Goal: Task Accomplishment & Management: Use online tool/utility

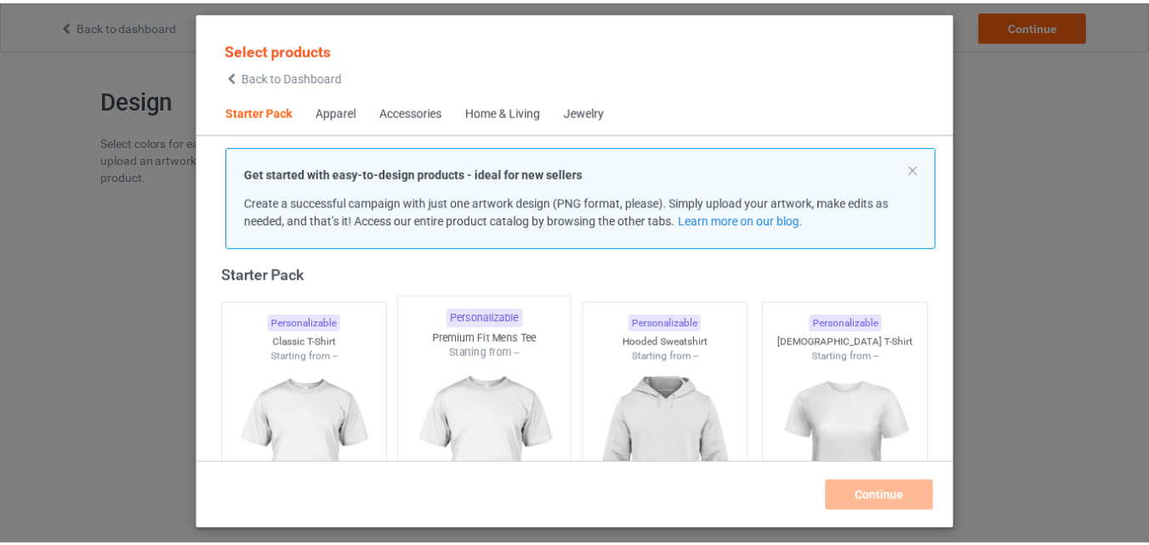
scroll to position [192, 0]
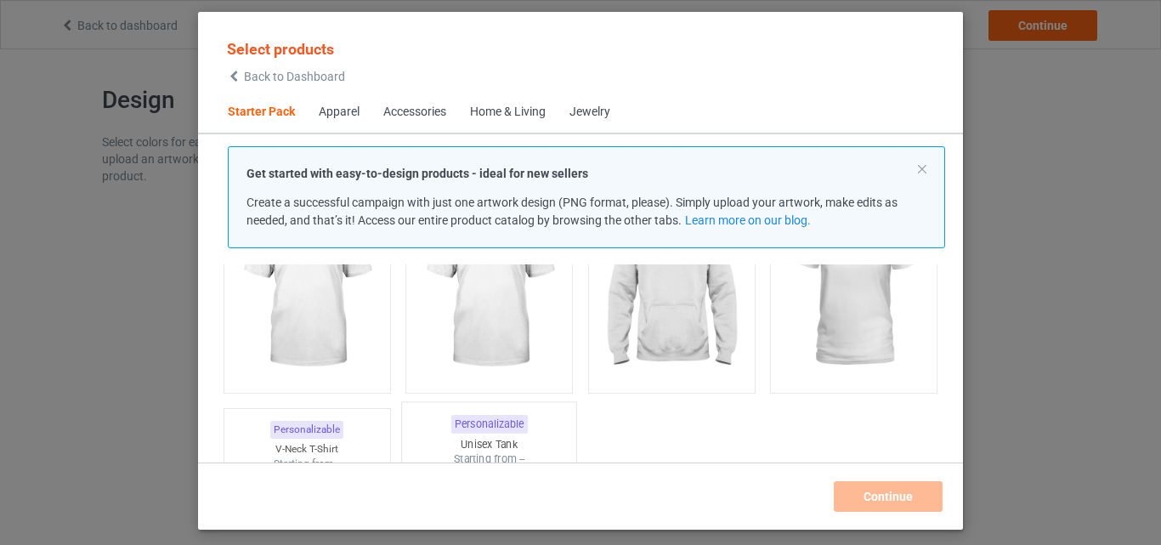
drag, startPoint x: 343, startPoint y: 339, endPoint x: 456, endPoint y: 384, distance: 120.9
click at [343, 339] on img at bounding box center [307, 289] width 152 height 190
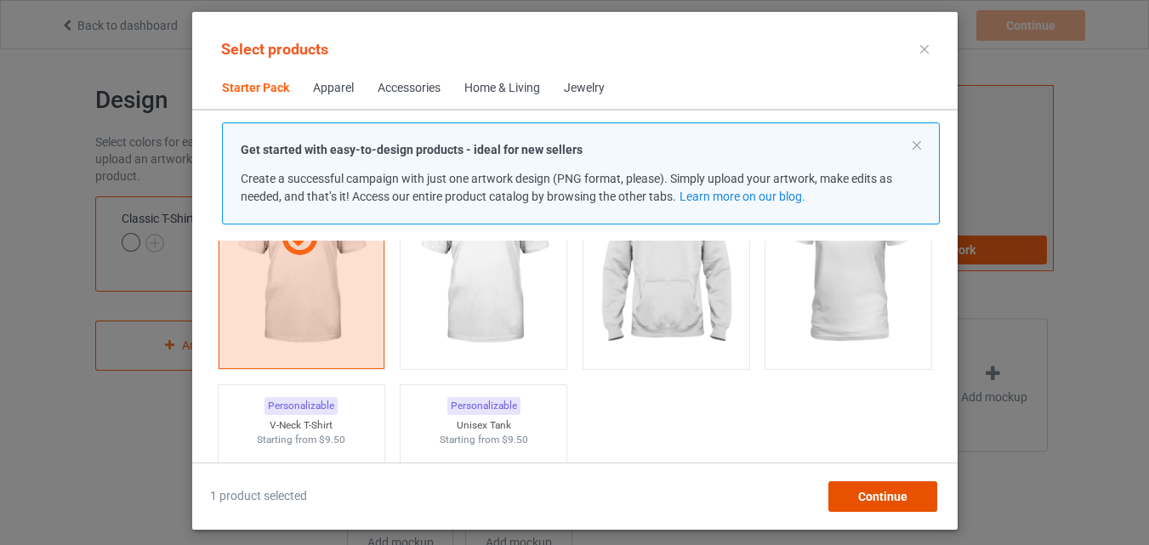
click at [917, 501] on div "Continue" at bounding box center [881, 496] width 109 height 31
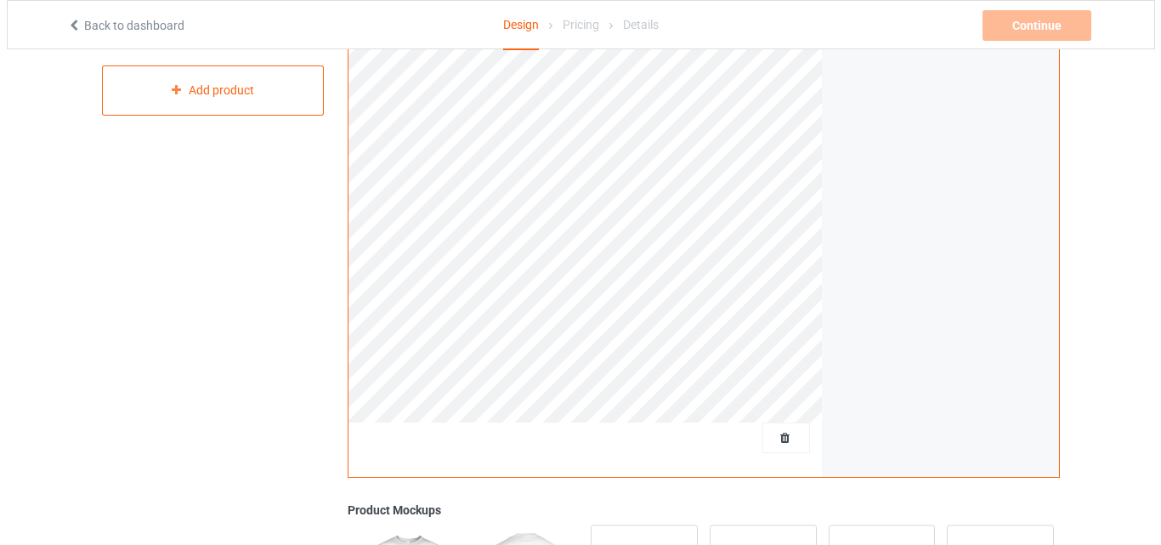
scroll to position [557, 0]
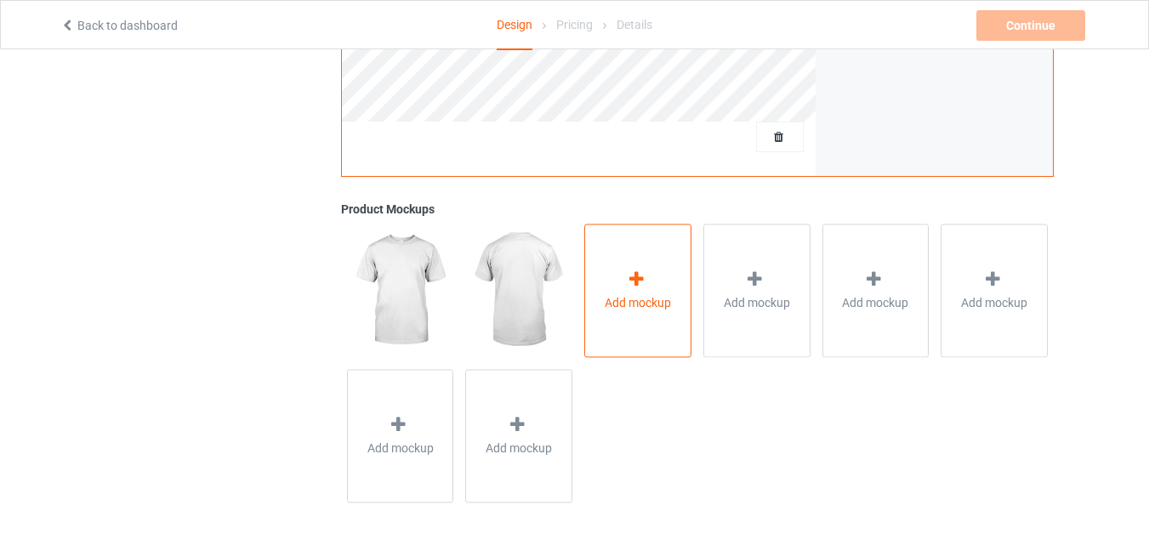
click at [638, 270] on icon at bounding box center [636, 279] width 21 height 18
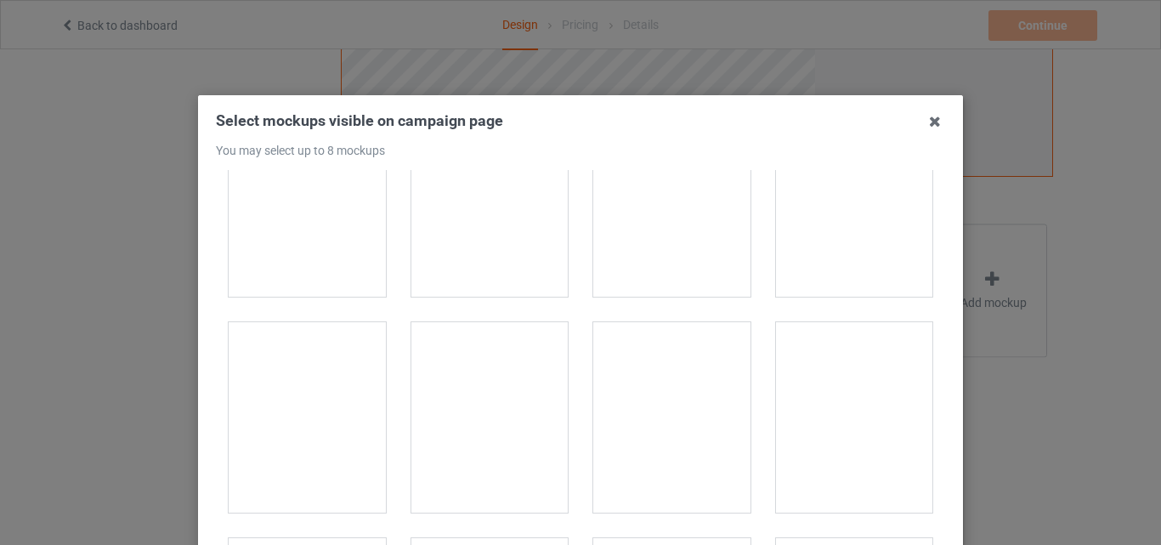
scroll to position [3146, 0]
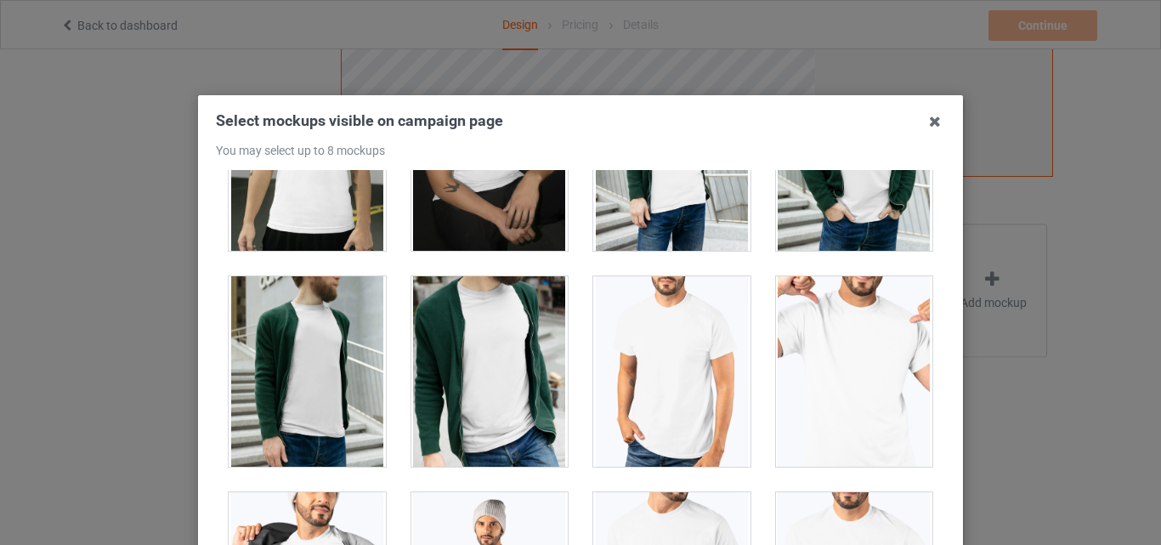
click at [820, 330] on div at bounding box center [854, 371] width 157 height 190
click at [633, 338] on div at bounding box center [671, 371] width 157 height 190
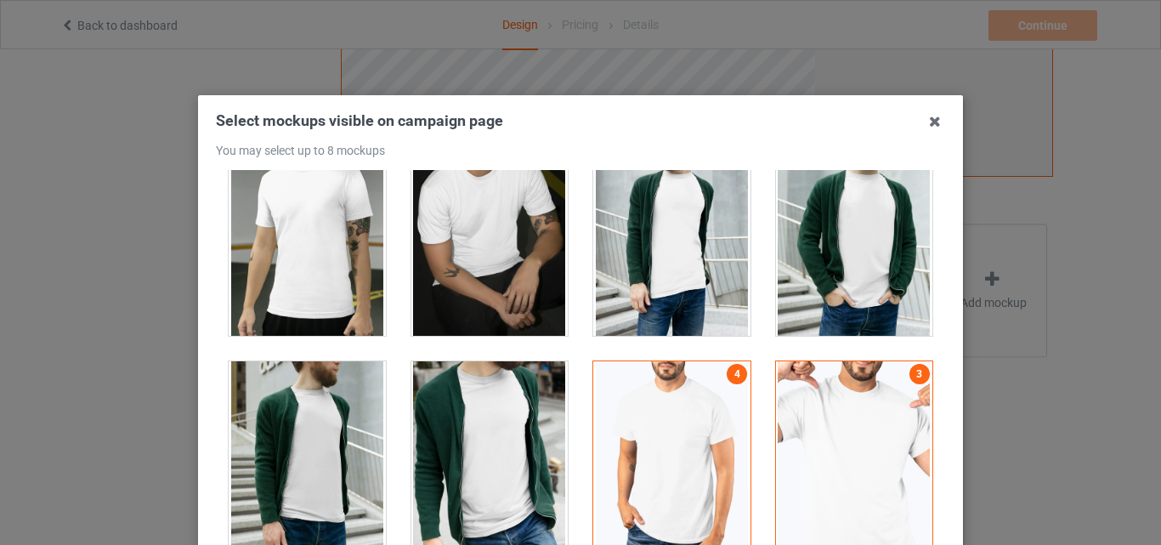
scroll to position [2976, 0]
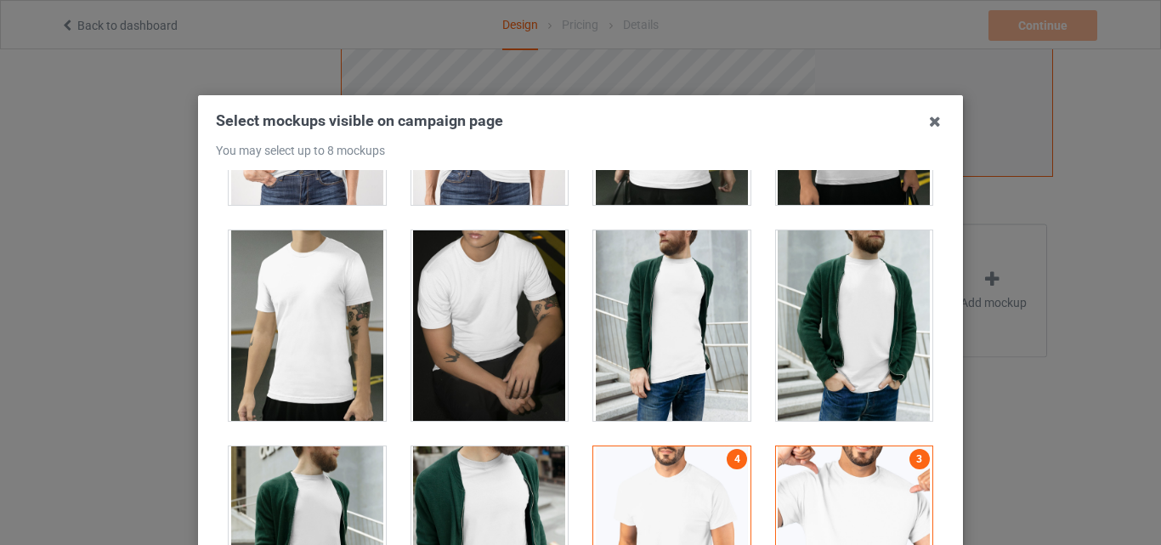
click at [442, 310] on div at bounding box center [489, 325] width 157 height 190
click at [311, 306] on div at bounding box center [307, 325] width 157 height 190
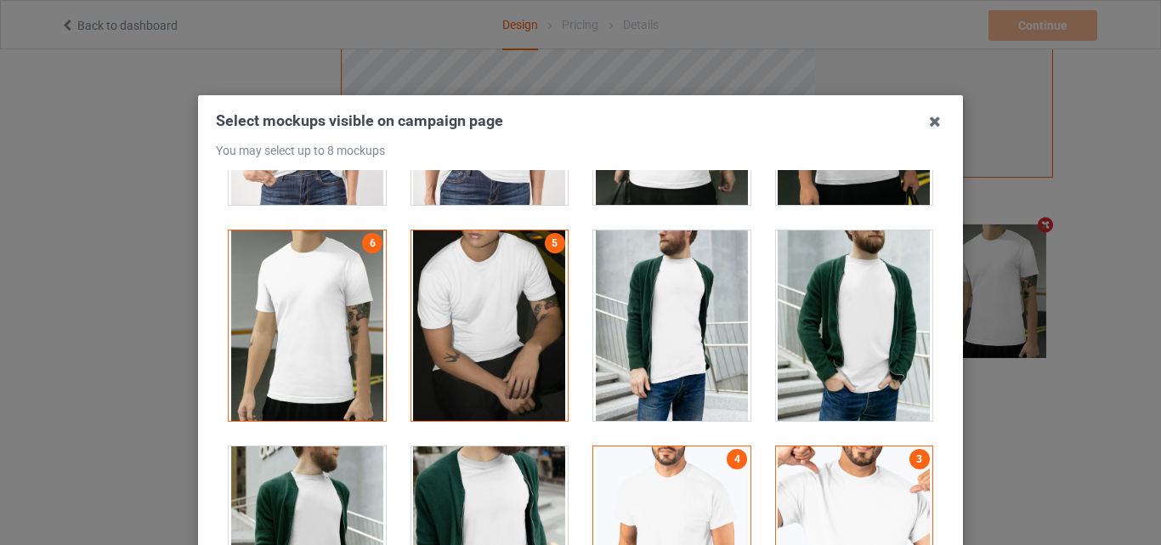
scroll to position [2721, 0]
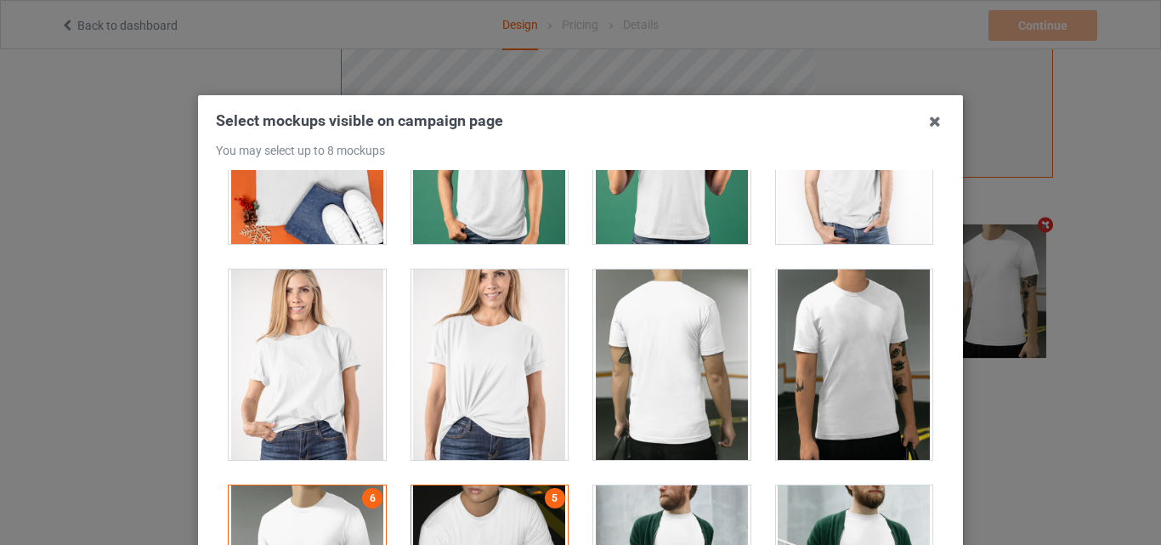
click at [844, 331] on div at bounding box center [854, 365] width 157 height 190
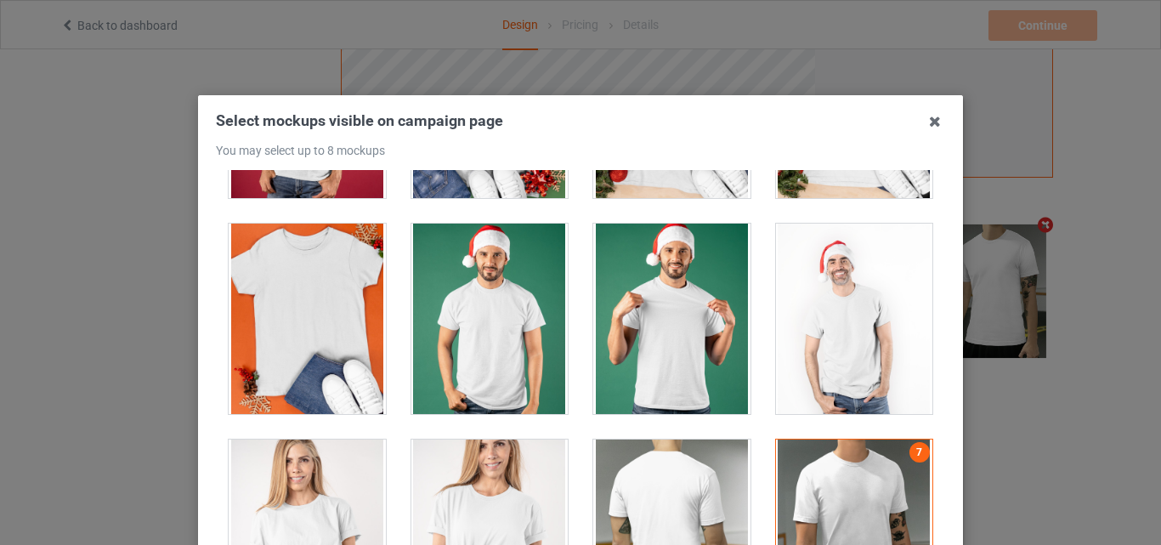
click at [631, 458] on div at bounding box center [671, 535] width 157 height 190
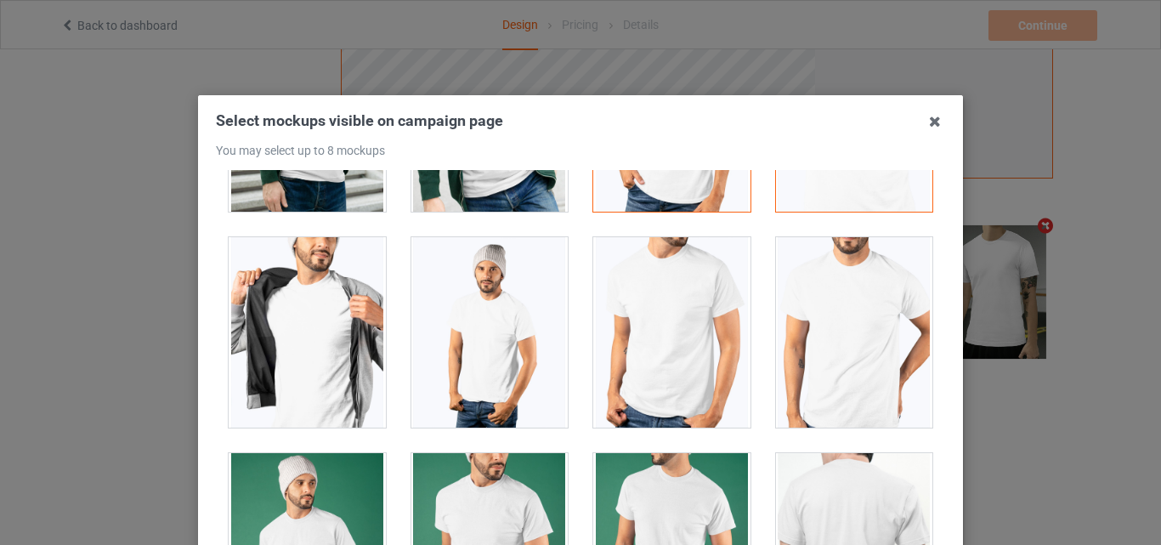
scroll to position [3571, 0]
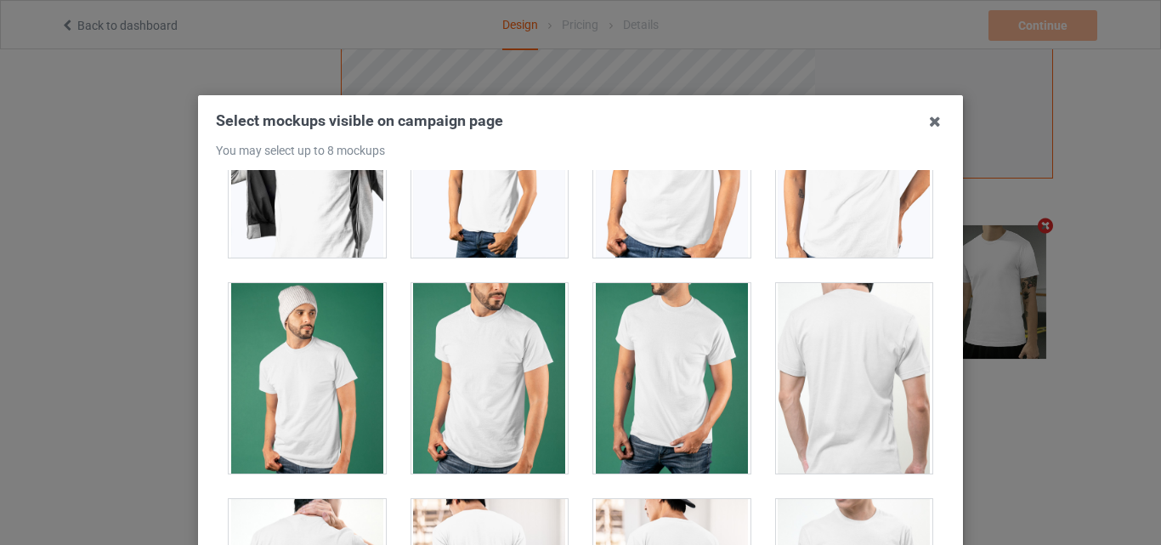
click at [856, 349] on div at bounding box center [854, 378] width 157 height 190
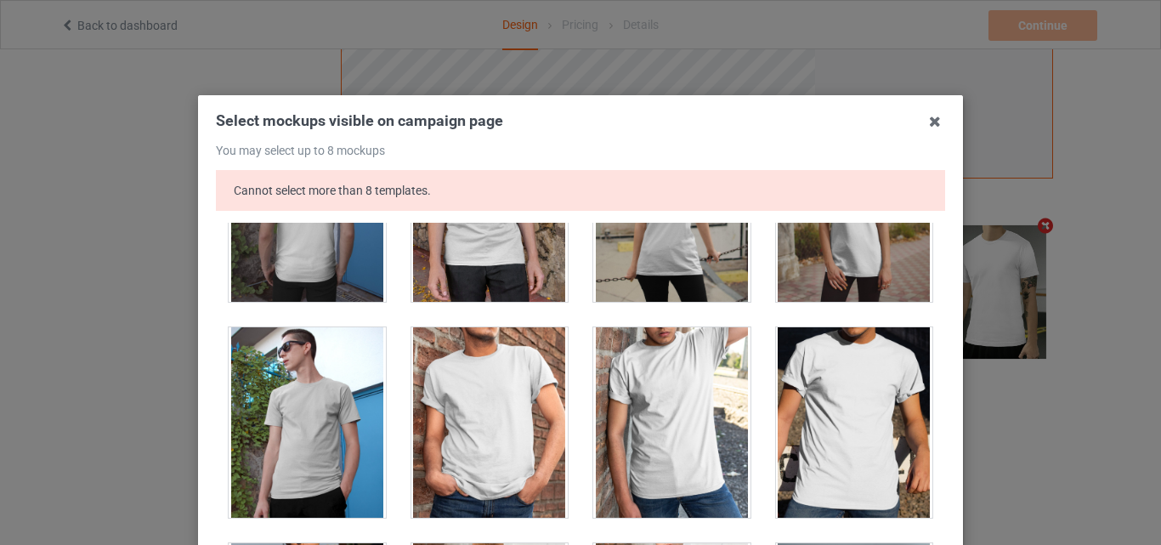
scroll to position [0, 0]
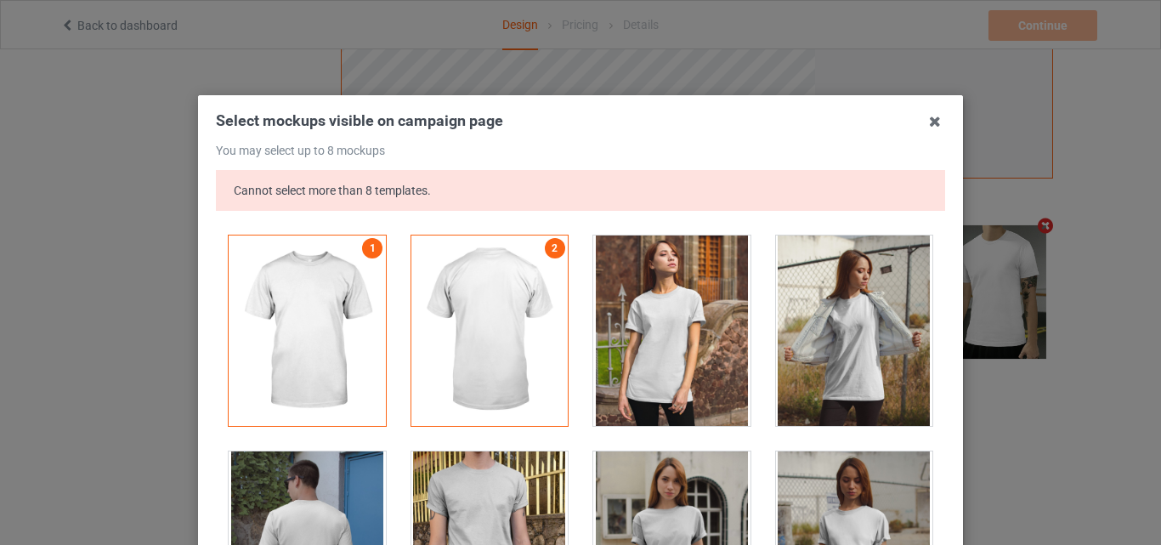
click at [500, 265] on div at bounding box center [489, 331] width 157 height 190
click at [362, 248] on link "1" at bounding box center [372, 248] width 20 height 20
click at [546, 249] on link "2" at bounding box center [555, 248] width 20 height 20
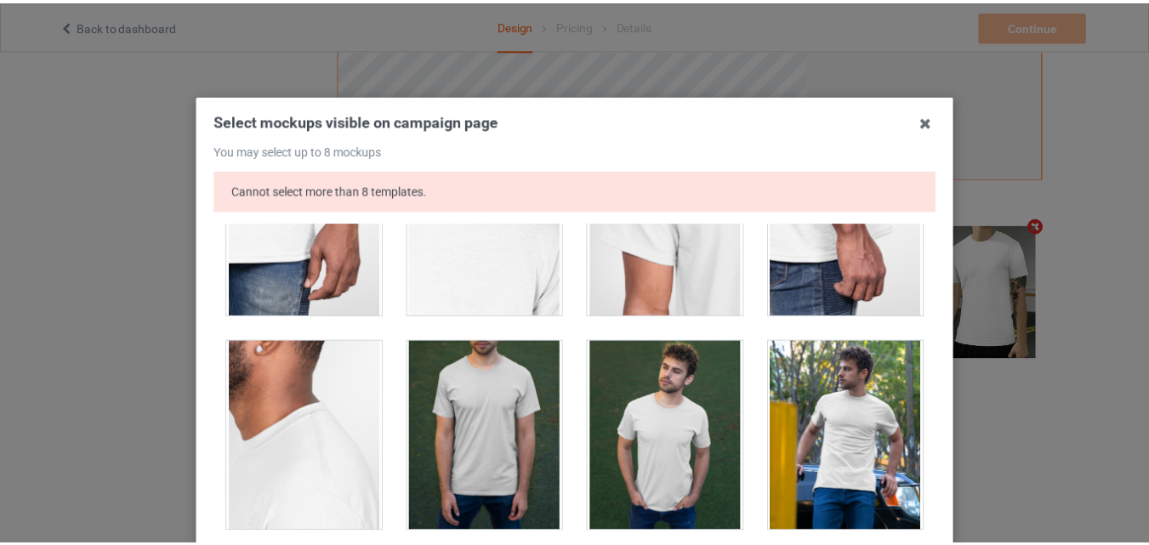
scroll to position [1275, 0]
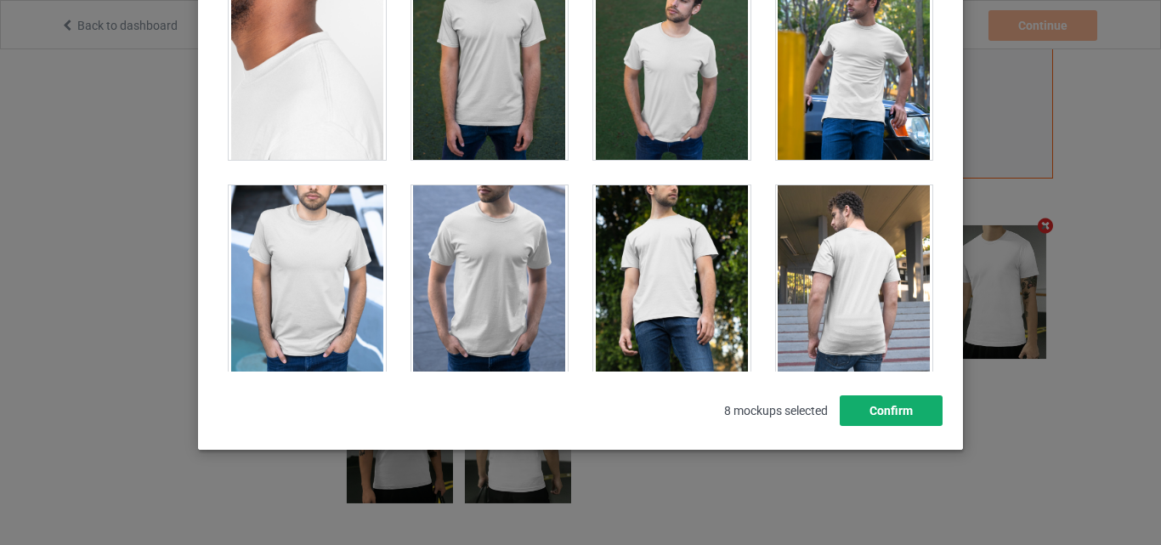
click at [896, 409] on button "Confirm" at bounding box center [891, 410] width 103 height 31
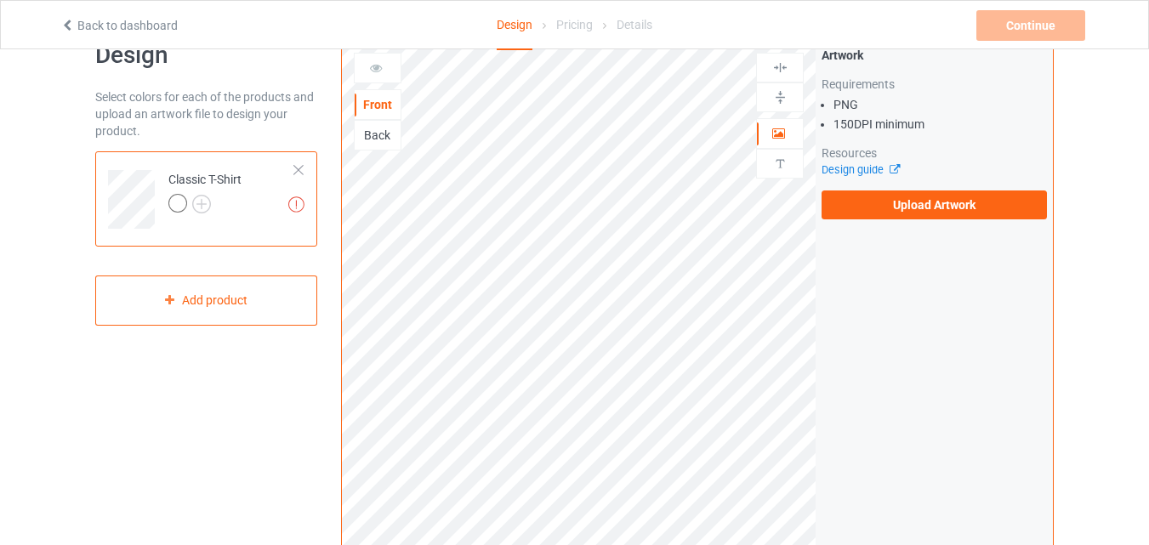
scroll to position [0, 0]
